Goal: Transaction & Acquisition: Register for event/course

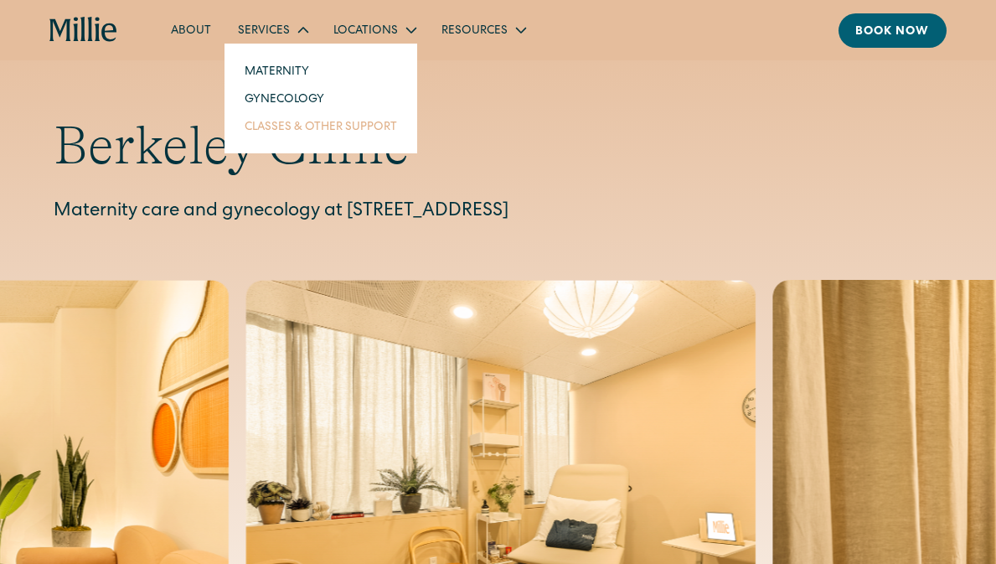
click at [328, 123] on link "Classes & Other Support" at bounding box center [320, 126] width 179 height 28
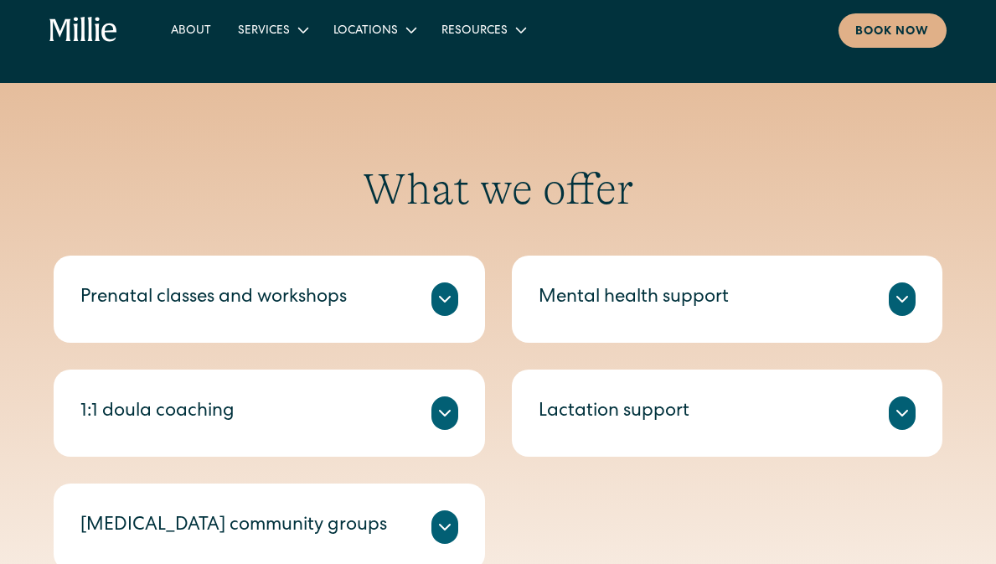
scroll to position [520, 0]
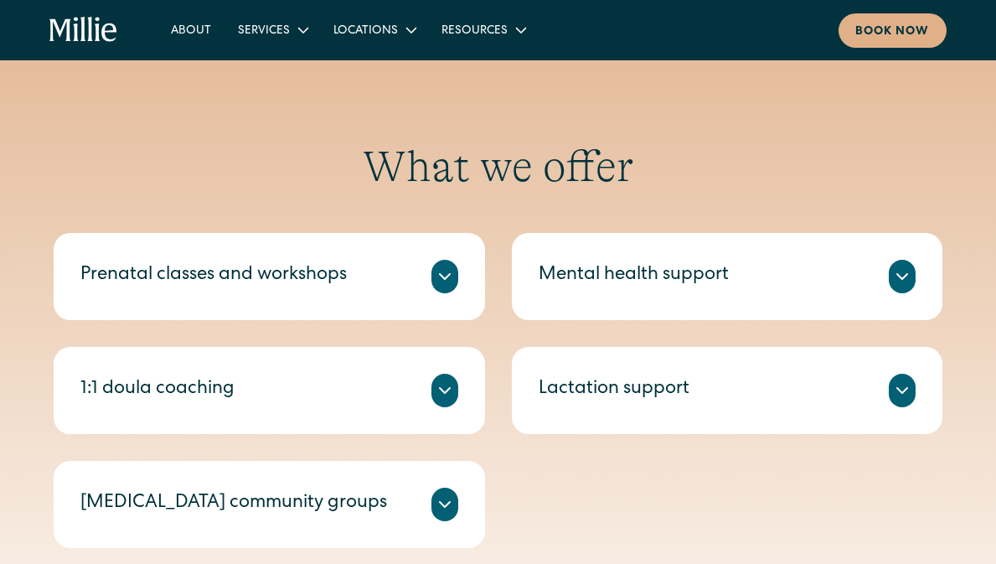
click at [449, 277] on icon at bounding box center [445, 276] width 20 height 20
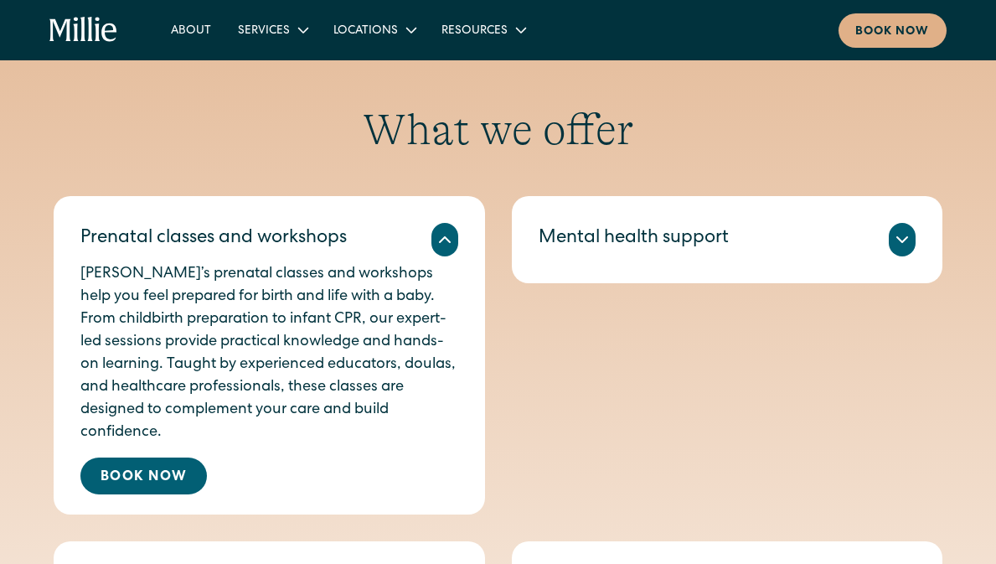
scroll to position [605, 0]
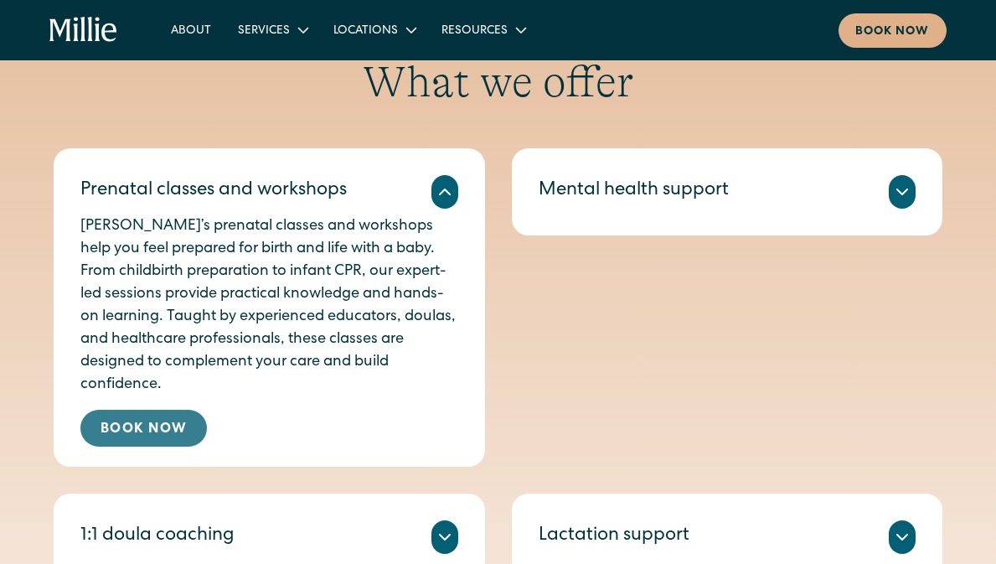
click at [184, 425] on link "Book Now" at bounding box center [143, 428] width 126 height 37
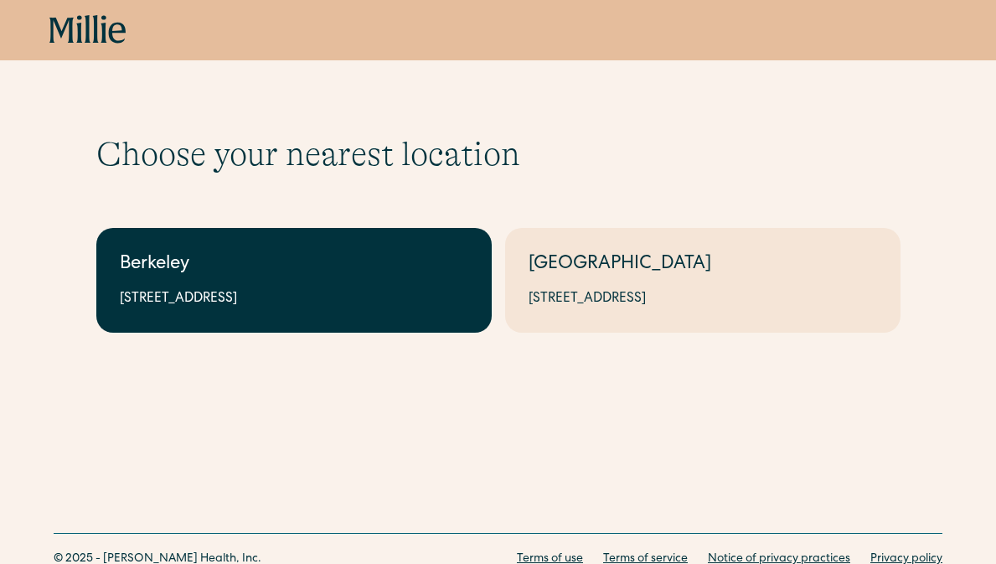
click at [284, 250] on link "Berkeley 2999 Regent St, Suite 524, Berkeley, CA 94705" at bounding box center [293, 280] width 395 height 105
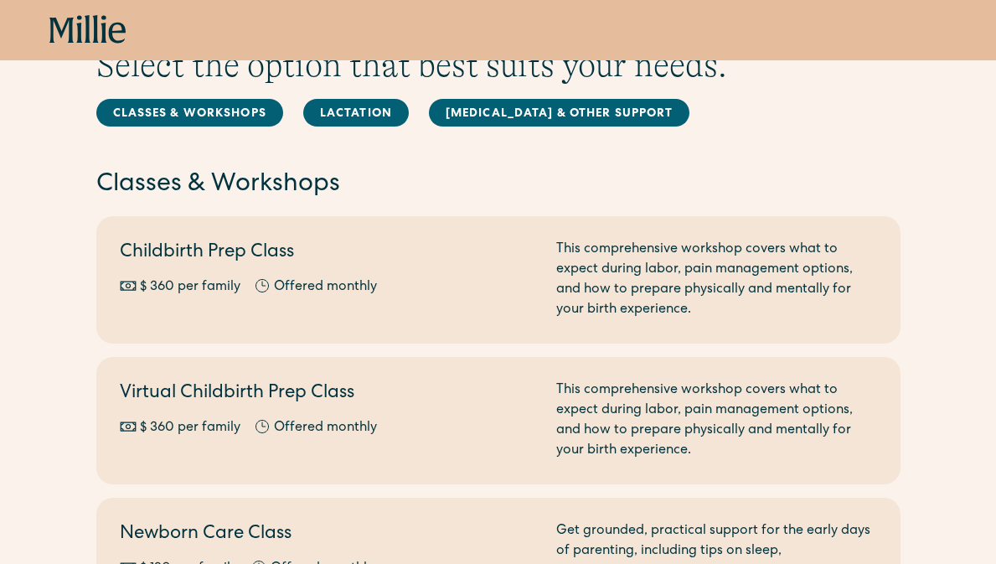
scroll to position [10, 0]
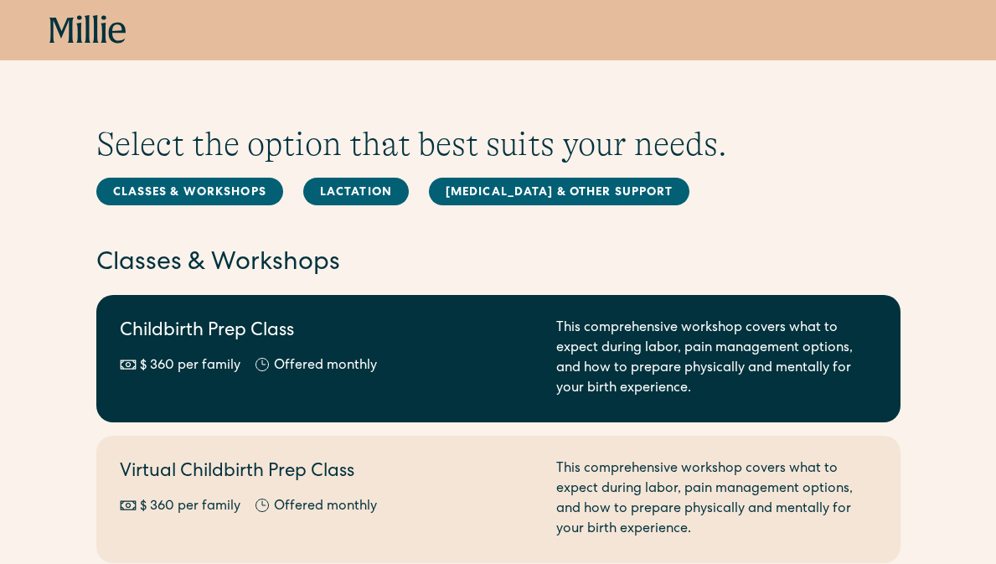
click at [434, 405] on link "Childbirth Prep Class $ 360 per family Offered monthly Every other month This c…" at bounding box center [498, 358] width 804 height 127
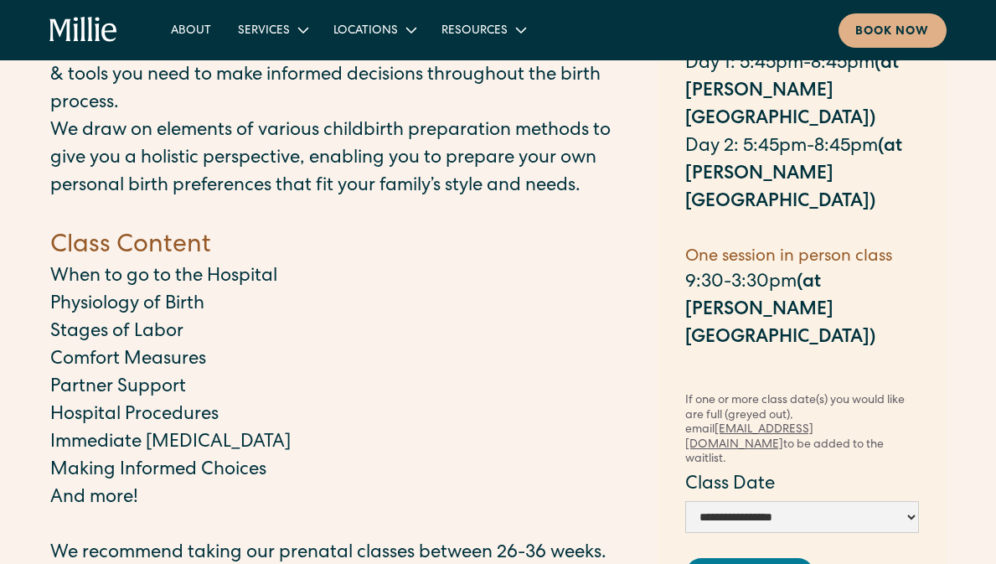
scroll to position [193, 0]
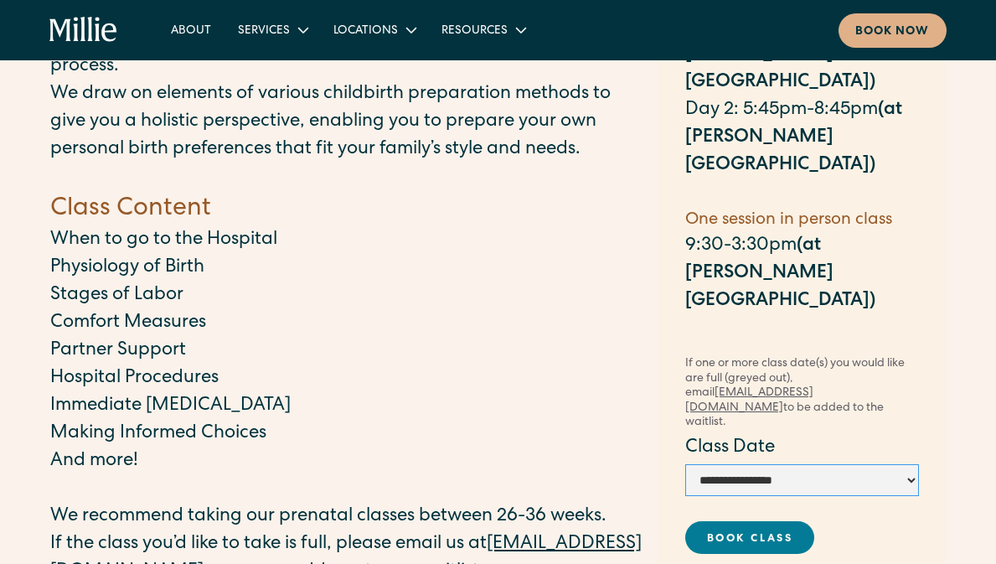
click at [828, 464] on select "**********" at bounding box center [802, 480] width 234 height 32
